Goal: Use online tool/utility: Utilize a website feature to perform a specific function

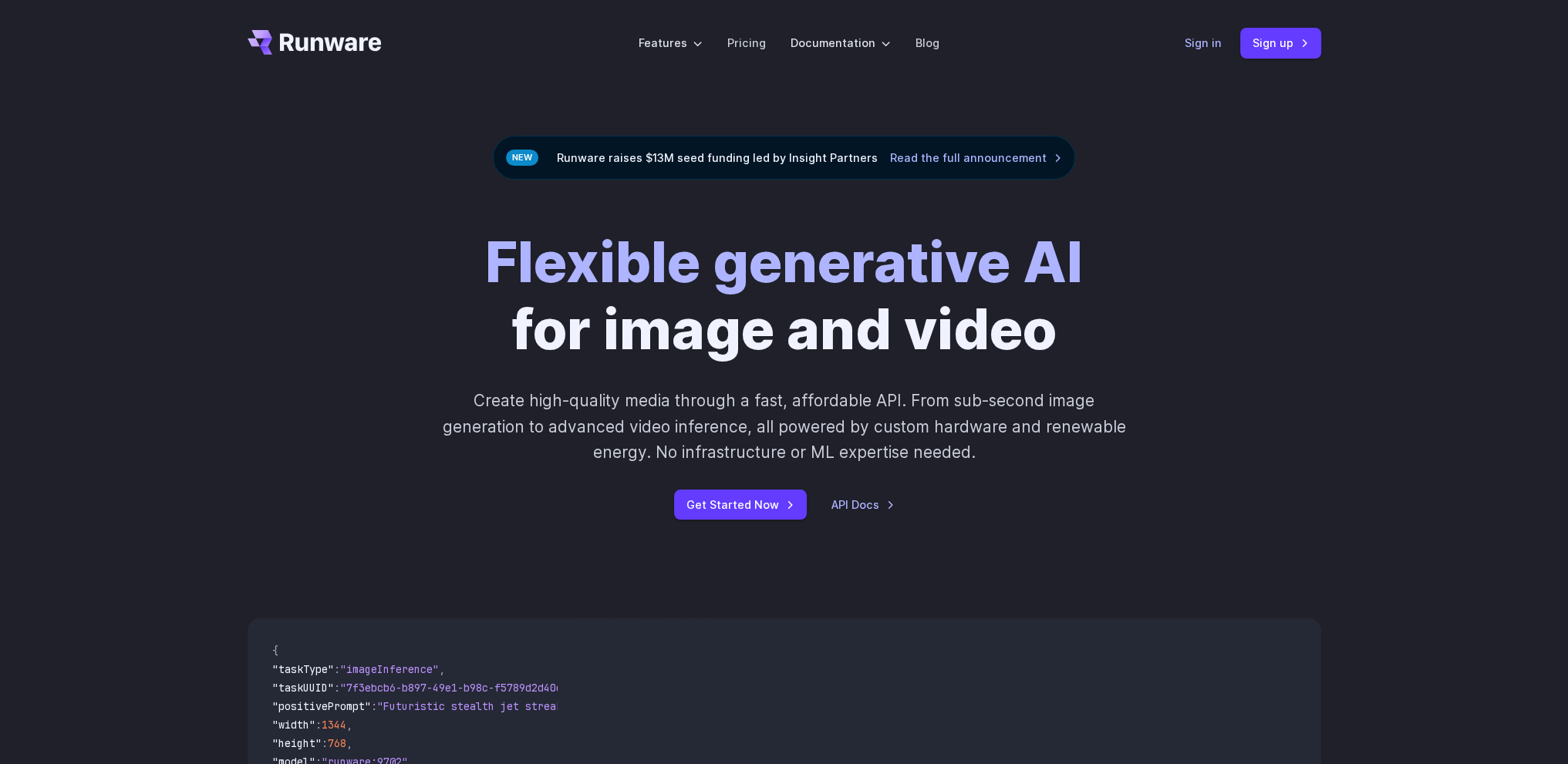
click at [1191, 37] on link "Sign in" at bounding box center [1203, 43] width 37 height 18
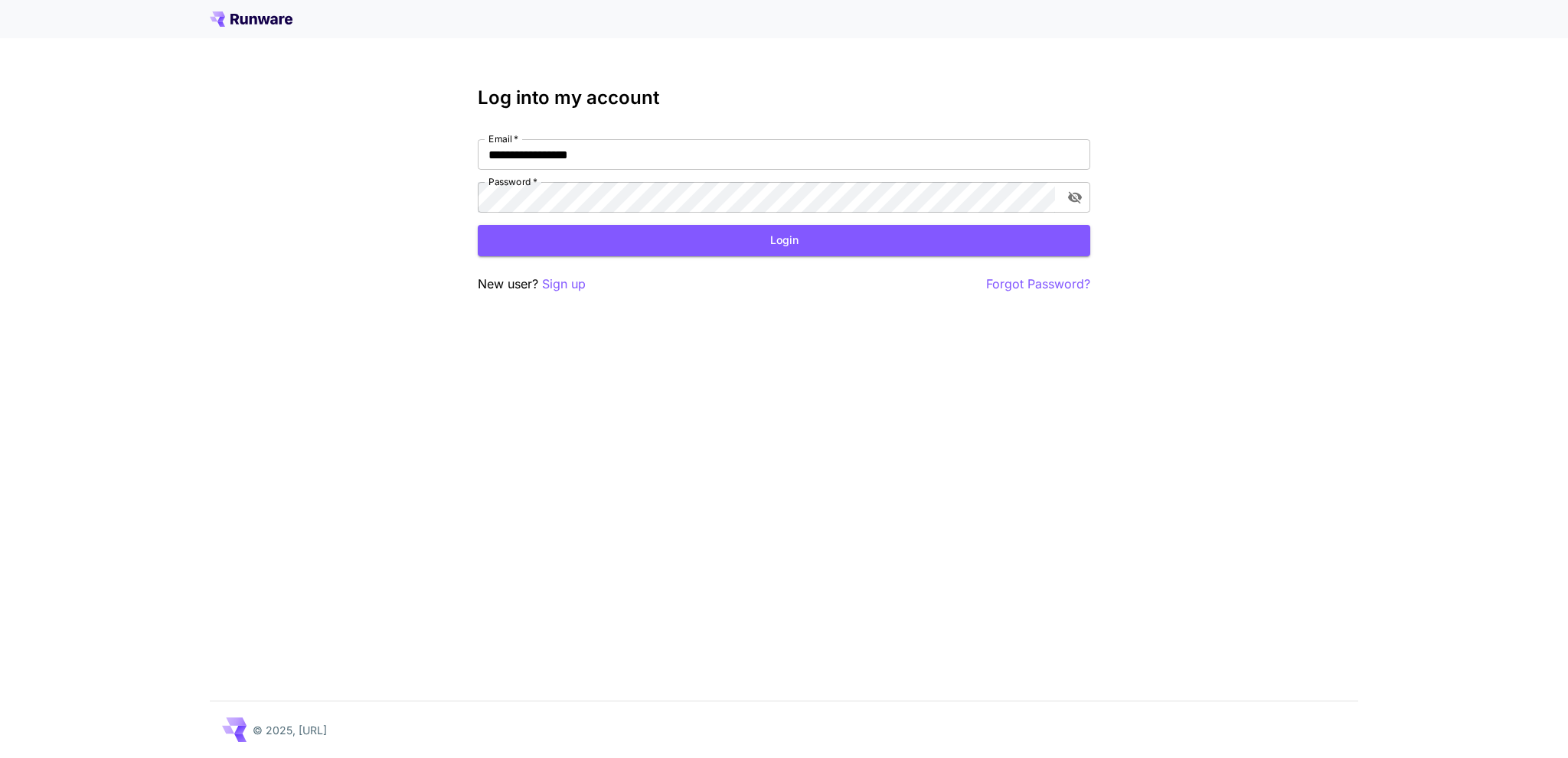
click at [0, 757] on nordpass-portal at bounding box center [0, 758] width 0 height 0
type input "**********"
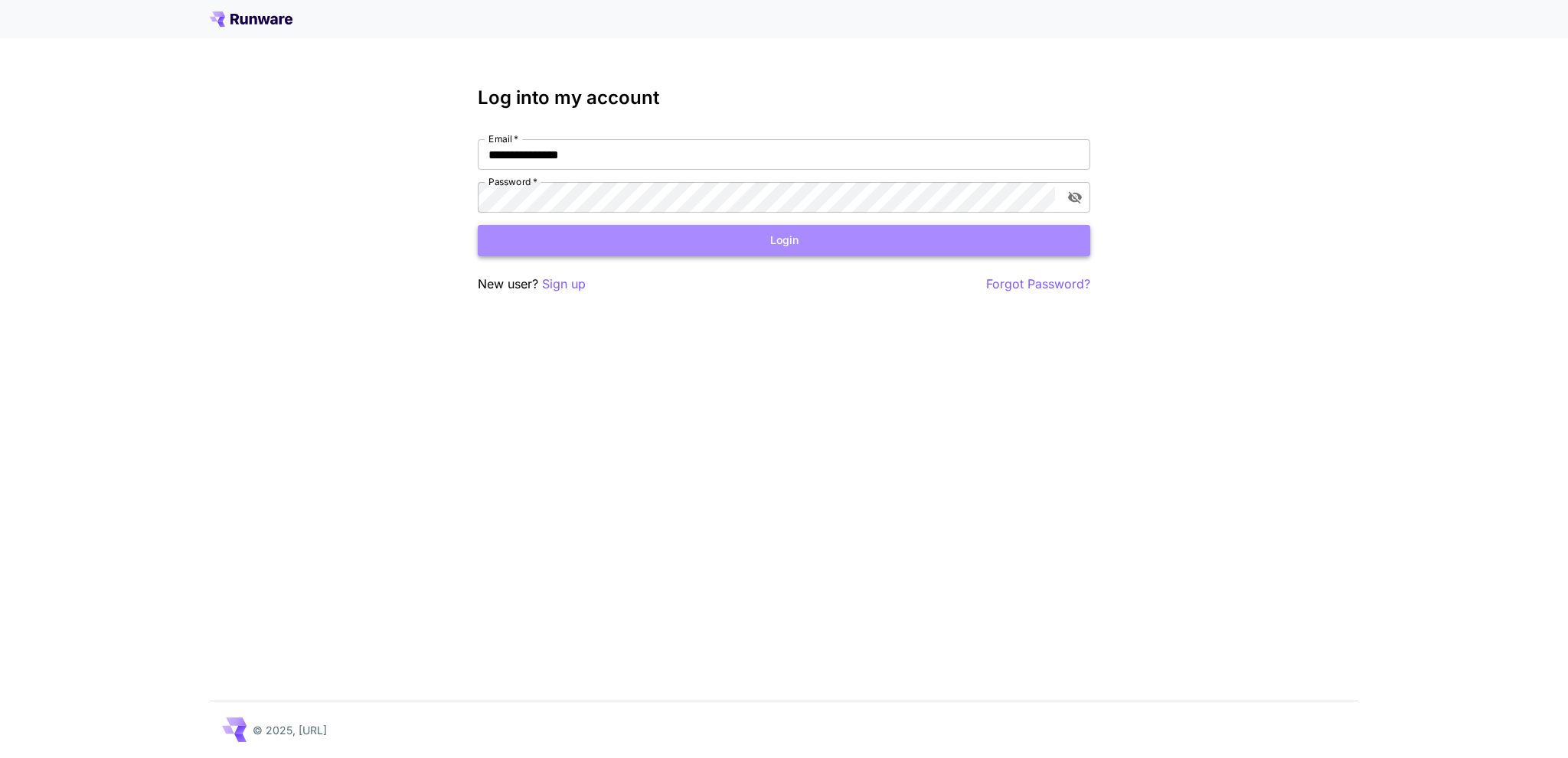
click at [729, 237] on button "Login" at bounding box center [784, 240] width 612 height 31
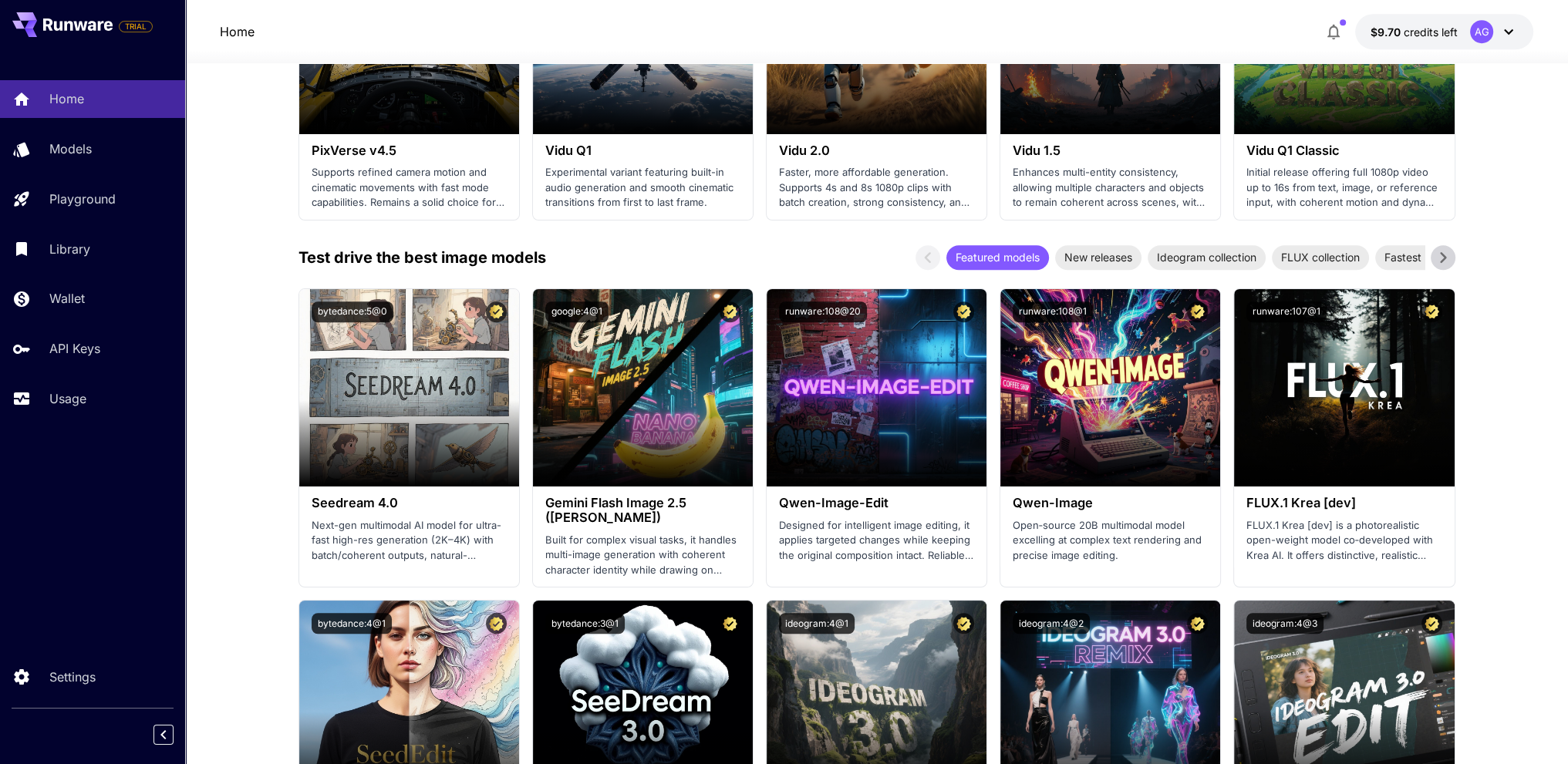
scroll to position [1466, 0]
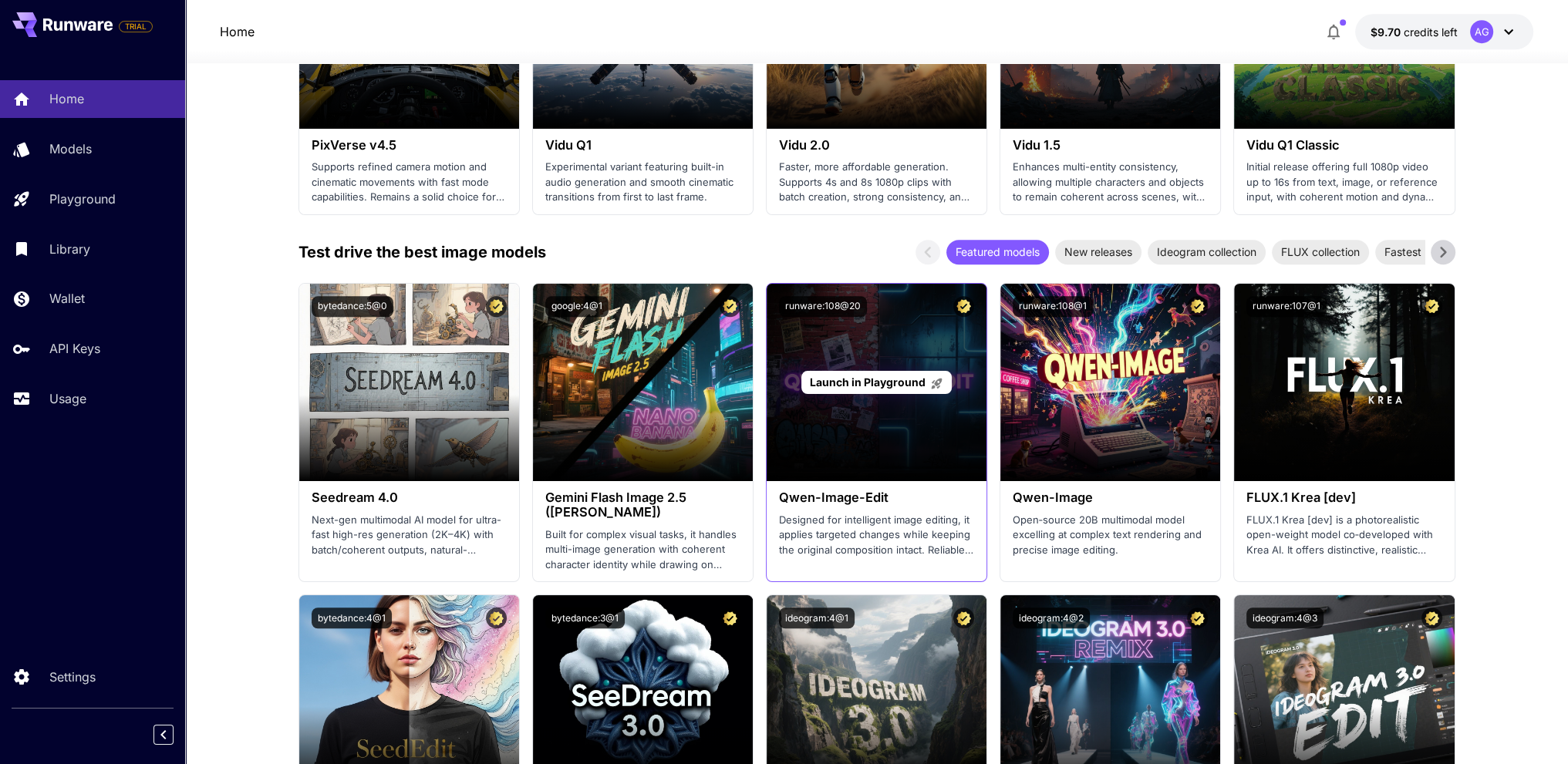
click at [910, 381] on span "Launch in Playground" at bounding box center [868, 382] width 116 height 13
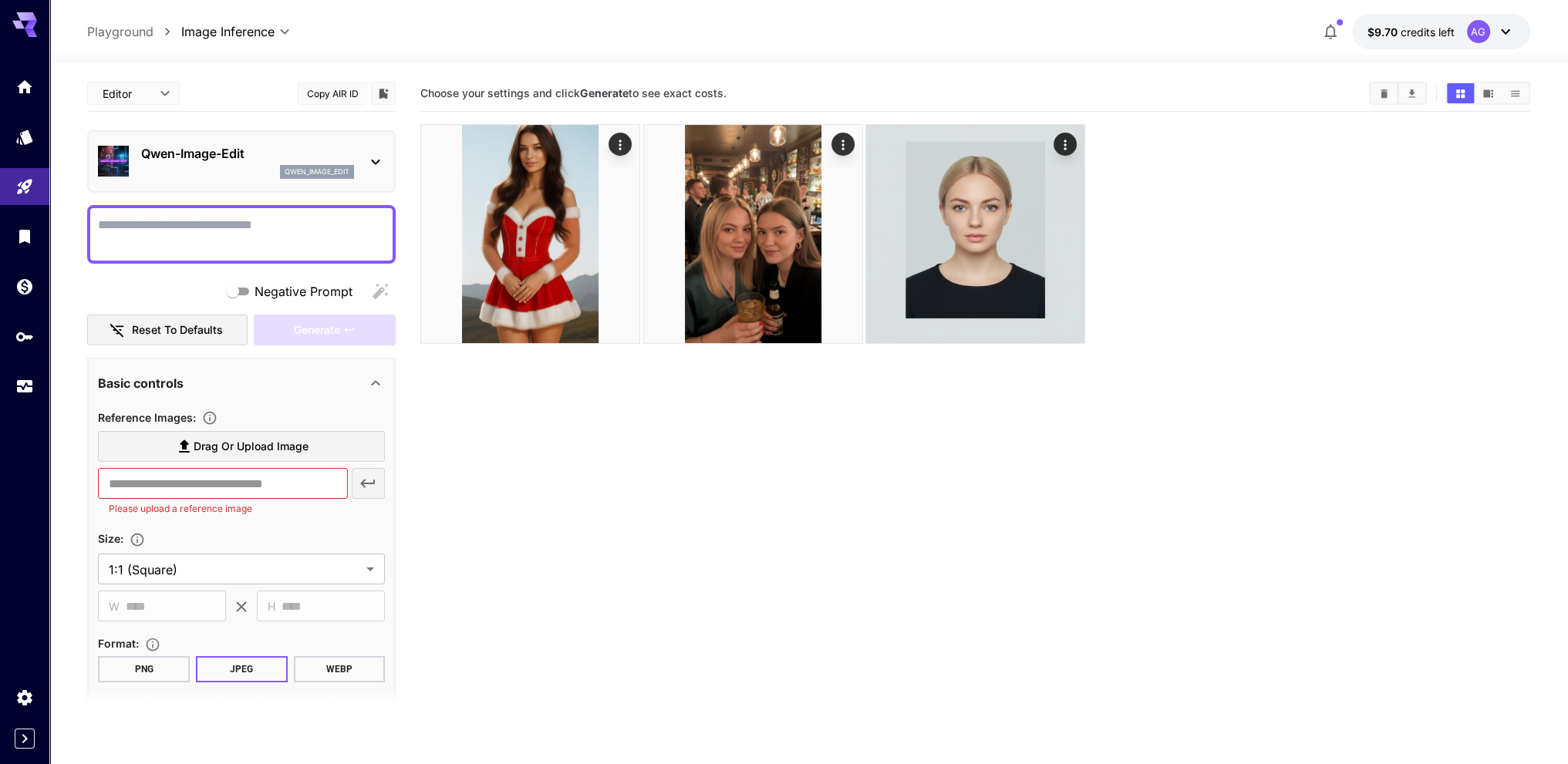
click at [1382, 19] on button "$9.70 credits left AG" at bounding box center [1440, 31] width 178 height 35
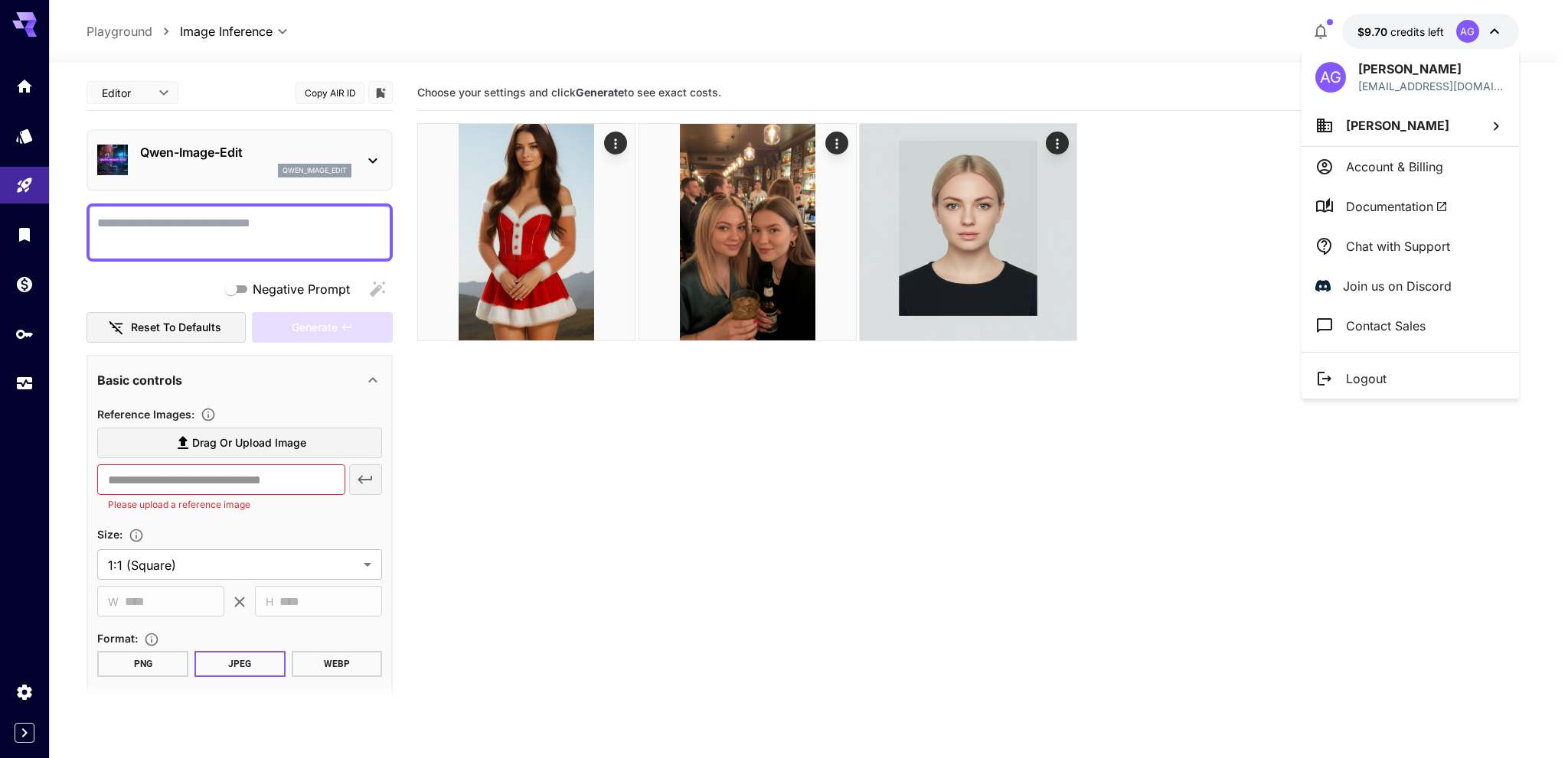
click at [1371, 19] on div at bounding box center [784, 379] width 1568 height 758
